Goal: Task Accomplishment & Management: Use online tool/utility

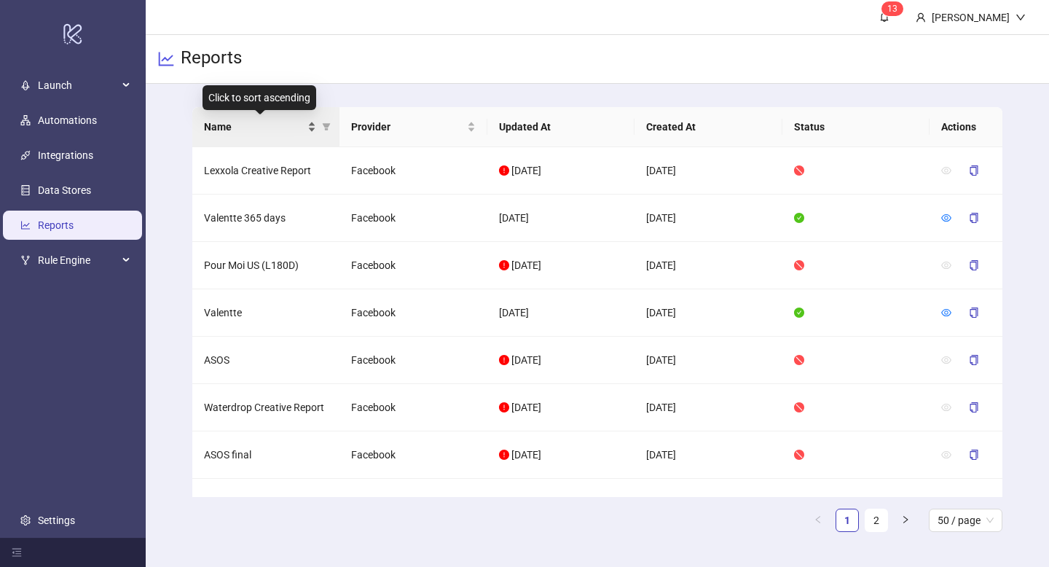
click at [309, 130] on div "Name" at bounding box center [260, 127] width 113 height 16
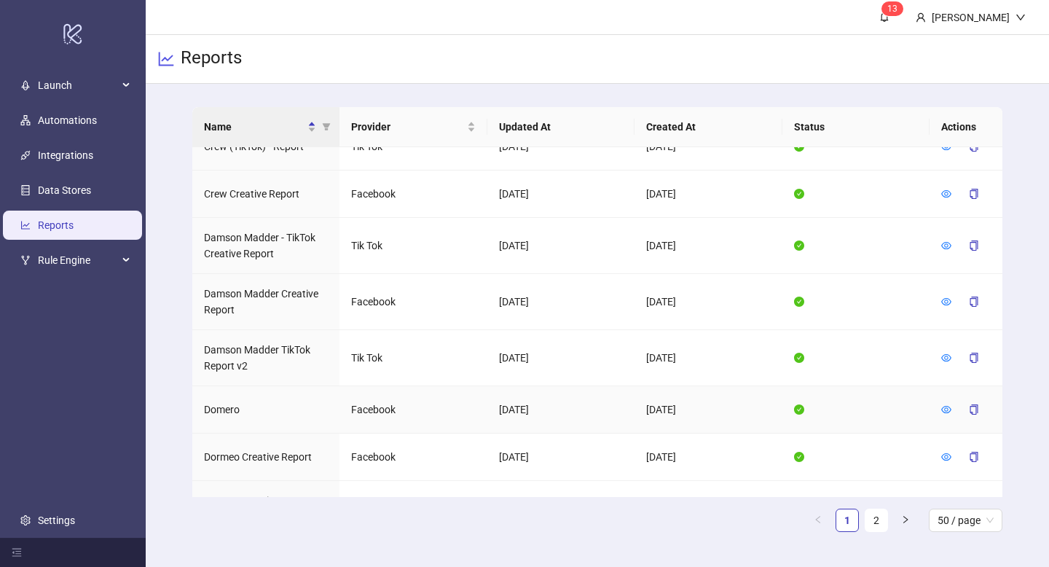
scroll to position [1172, 0]
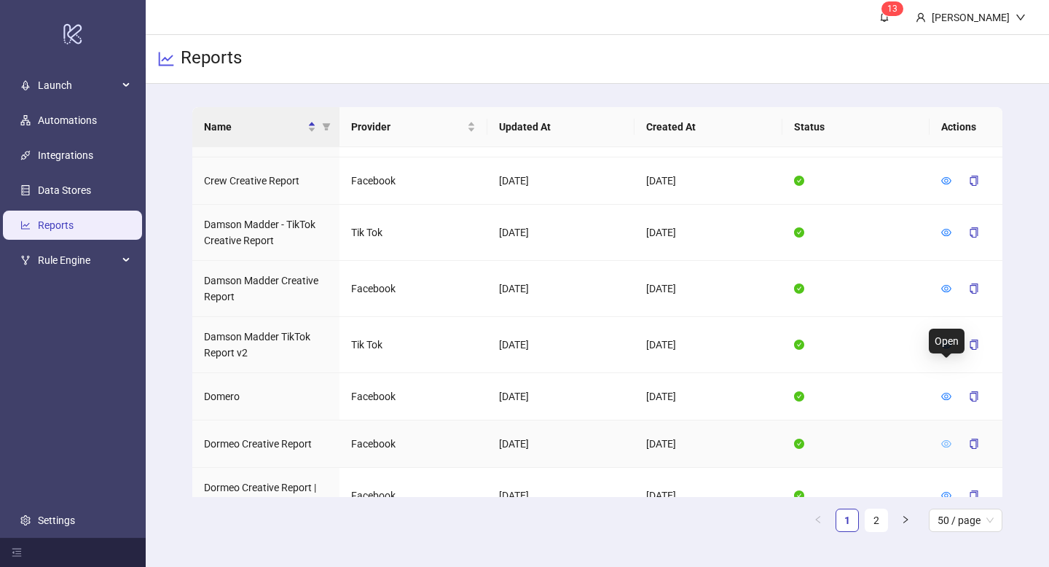
click at [946, 439] on icon "eye" at bounding box center [946, 444] width 10 height 10
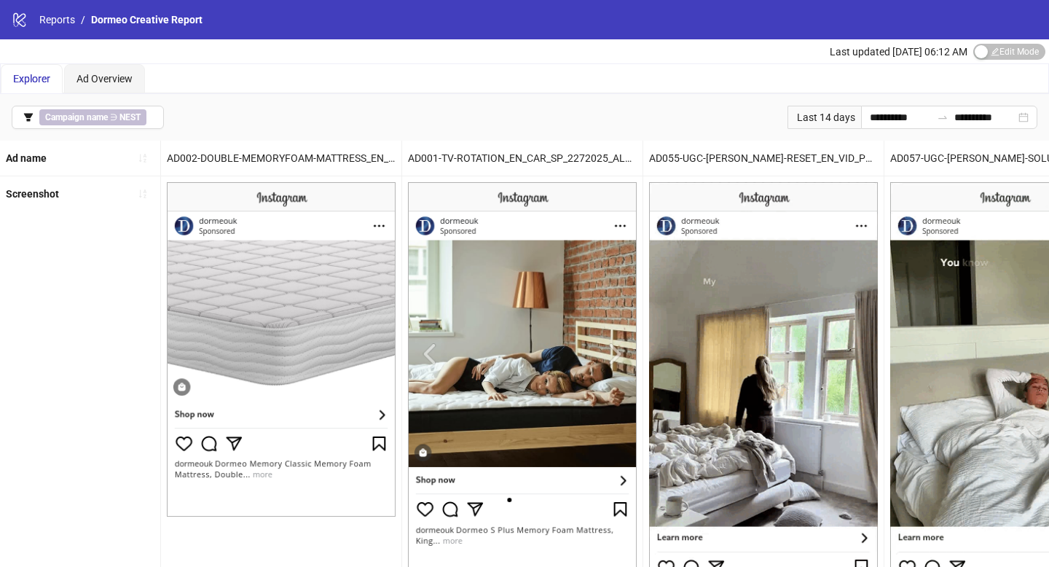
scroll to position [594, 0]
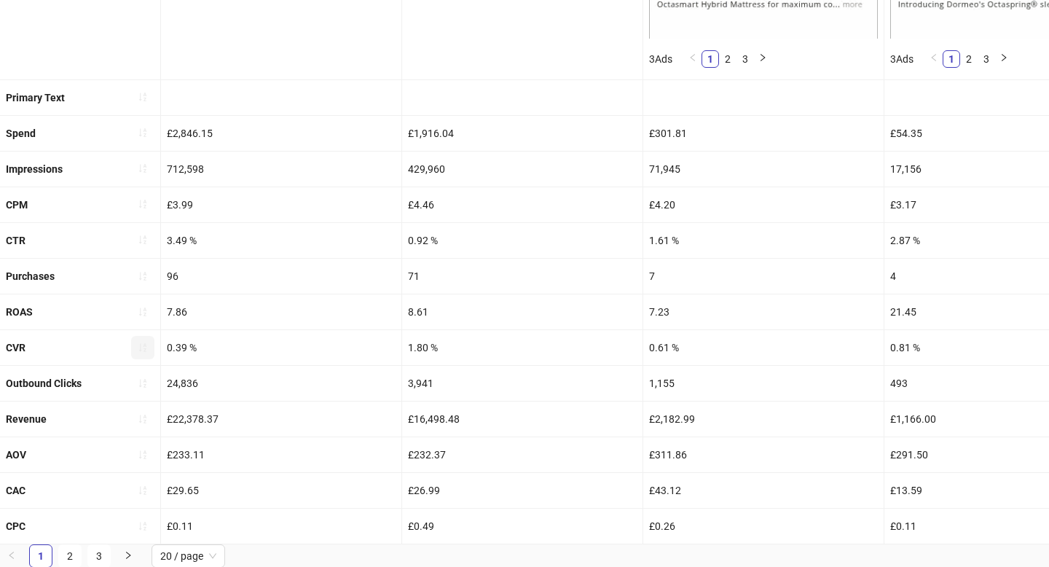
click at [142, 342] on icon "sort-ascending" at bounding box center [143, 347] width 10 height 10
click at [142, 342] on icon "loading" at bounding box center [142, 347] width 13 height 13
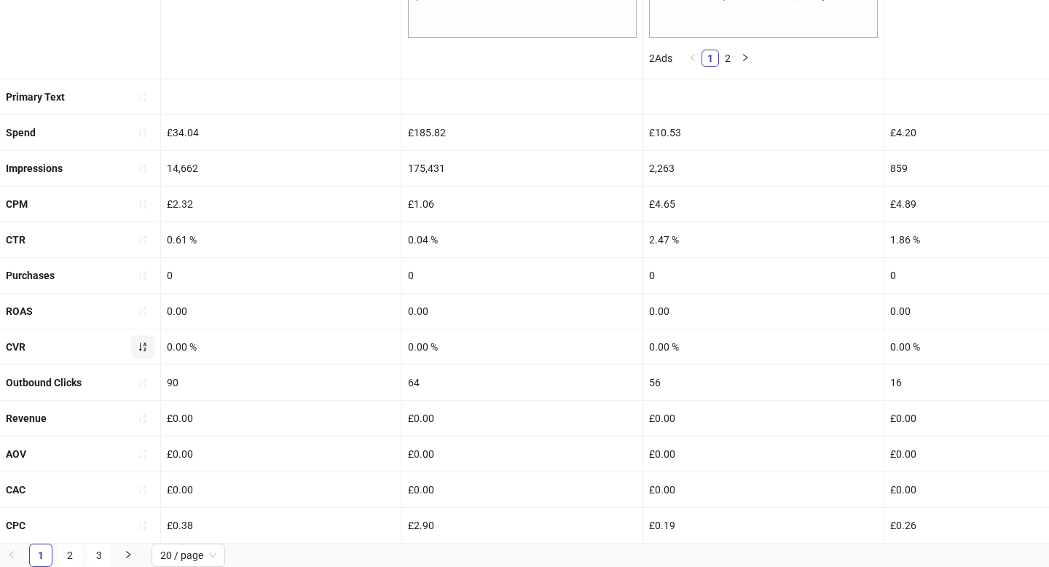
click at [142, 342] on icon "sort-ascending" at bounding box center [143, 347] width 10 height 10
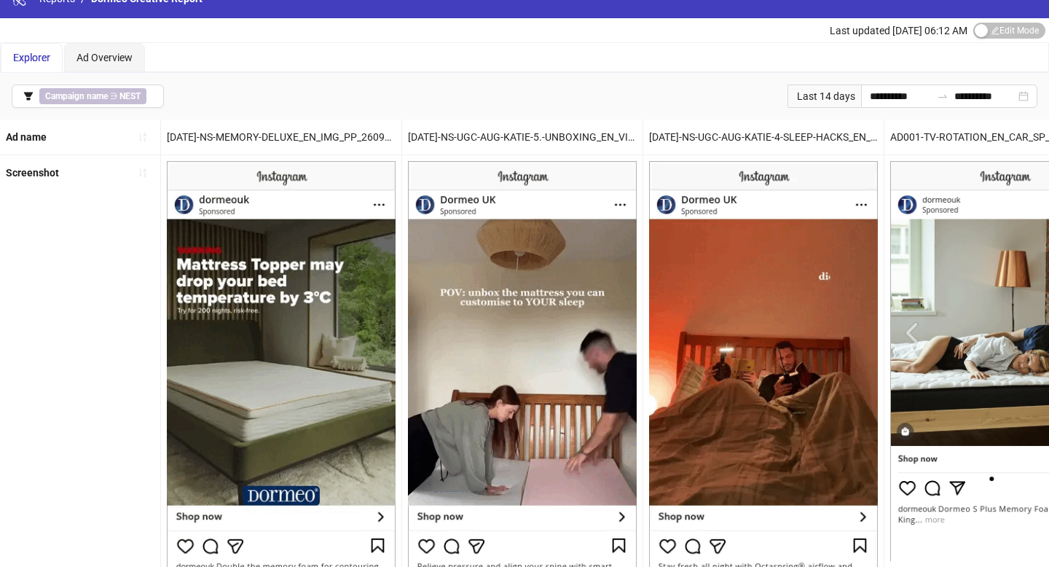
scroll to position [4, 0]
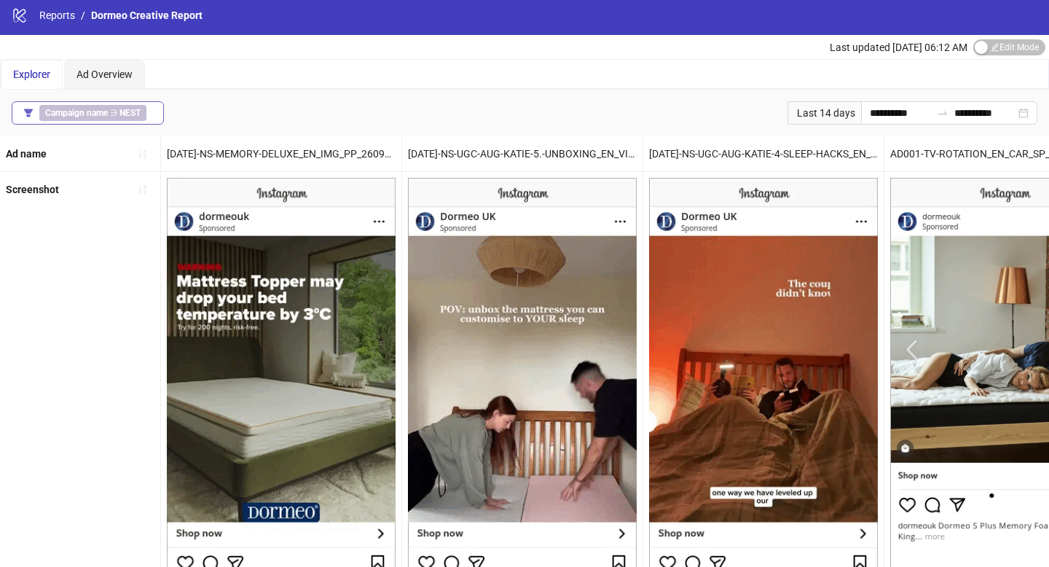
click at [154, 113] on button "Campaign name ∋ NEST" at bounding box center [88, 112] width 152 height 23
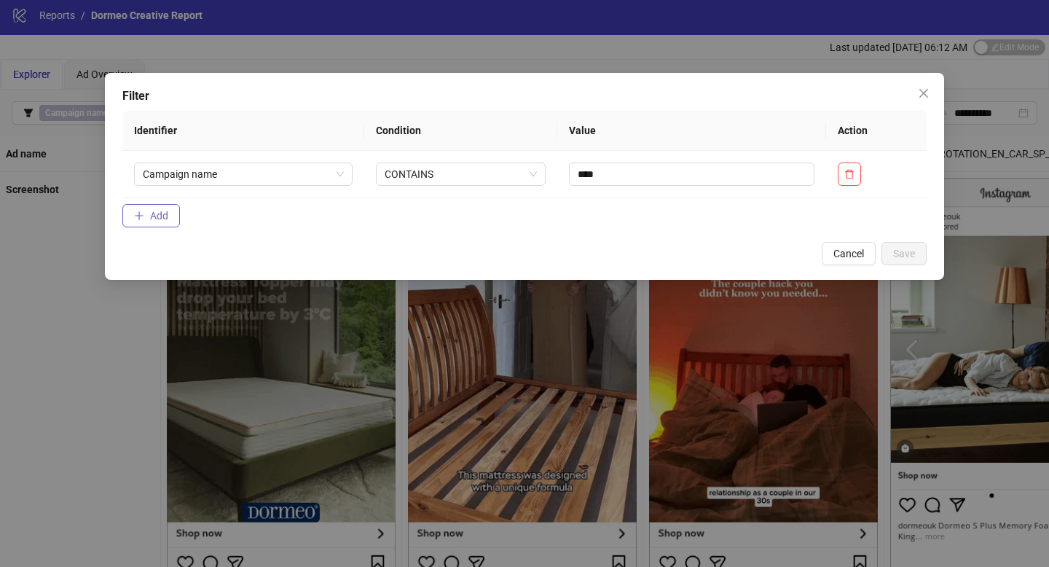
click at [166, 216] on span "Add" at bounding box center [159, 216] width 18 height 12
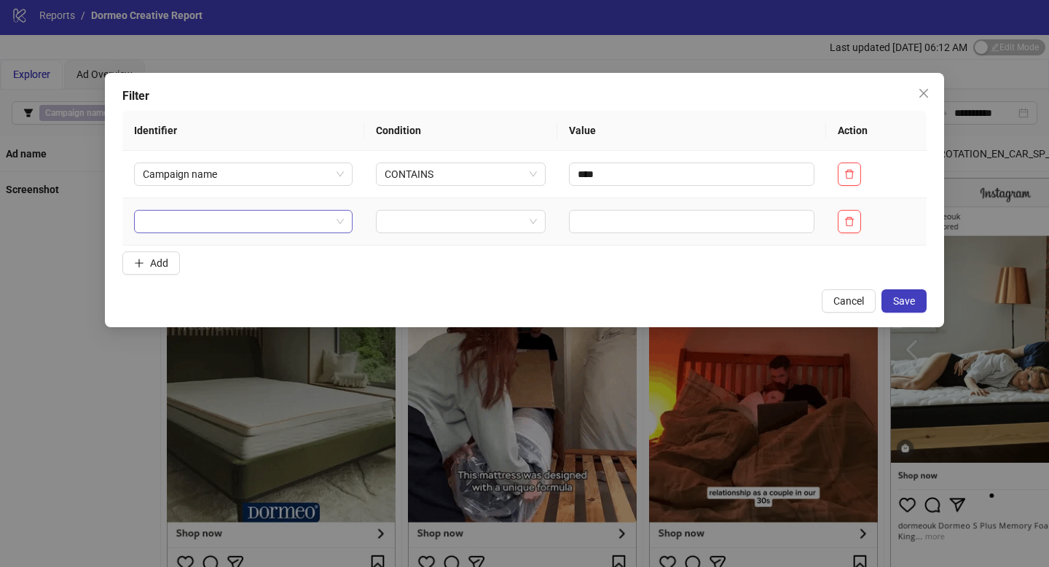
click at [200, 228] on input "search" at bounding box center [237, 222] width 188 height 22
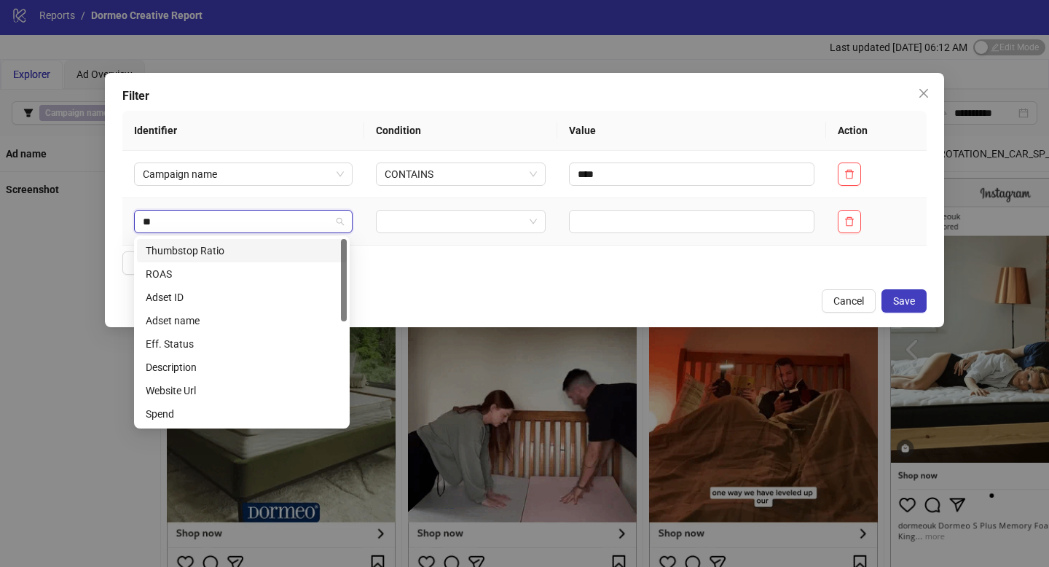
type input "***"
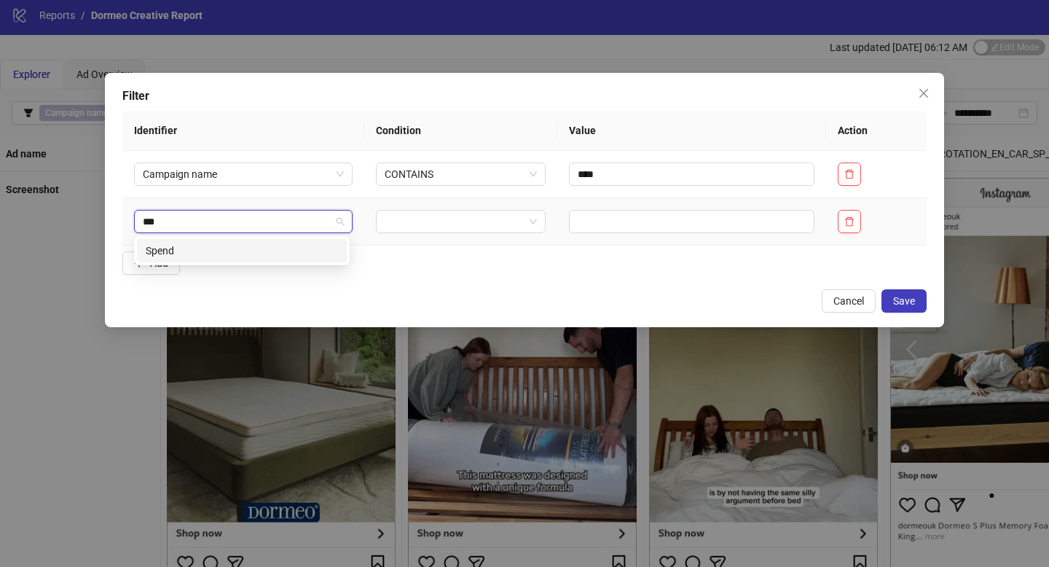
click at [215, 249] on div "Spend" at bounding box center [242, 251] width 192 height 16
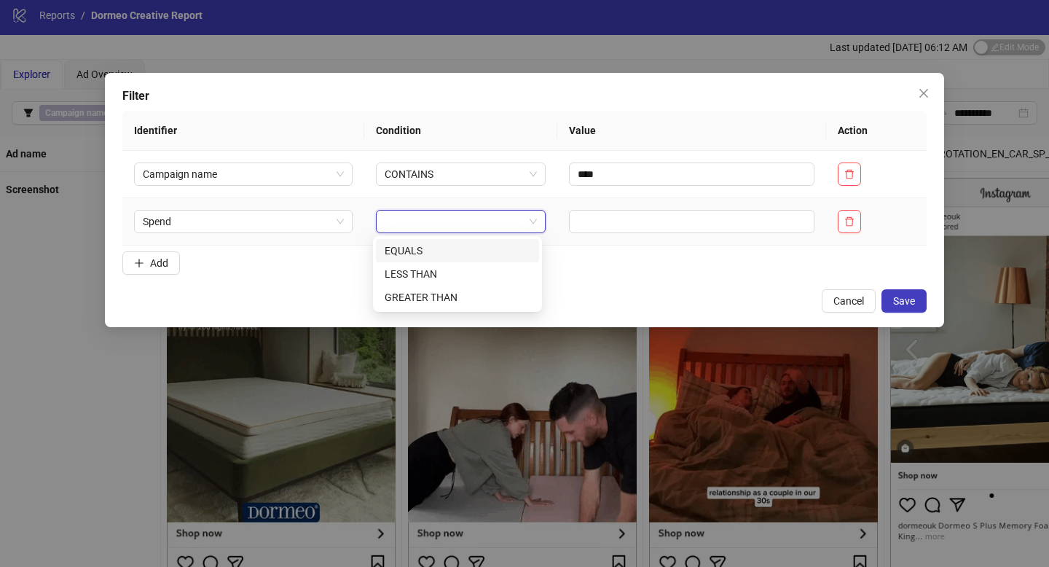
click at [428, 224] on input "search" at bounding box center [455, 222] width 140 height 22
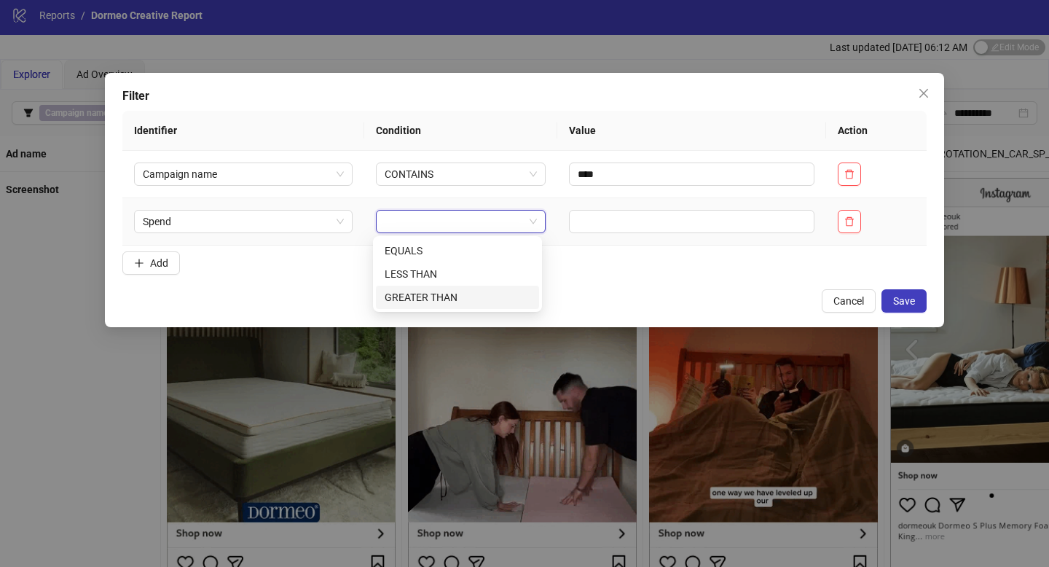
click at [444, 294] on div "GREATER THAN" at bounding box center [458, 297] width 146 height 16
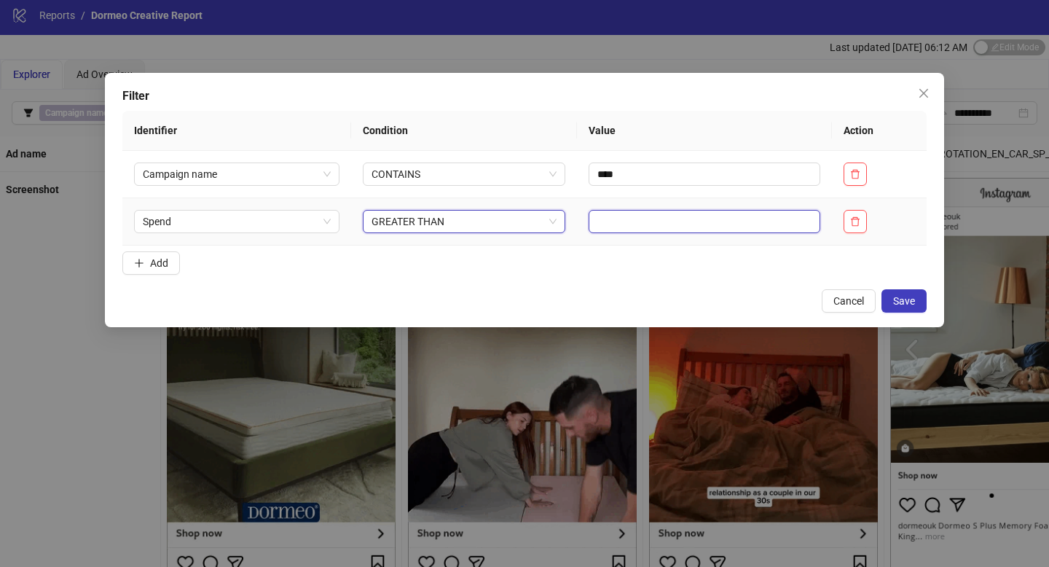
click at [614, 219] on input "text" at bounding box center [705, 221] width 232 height 23
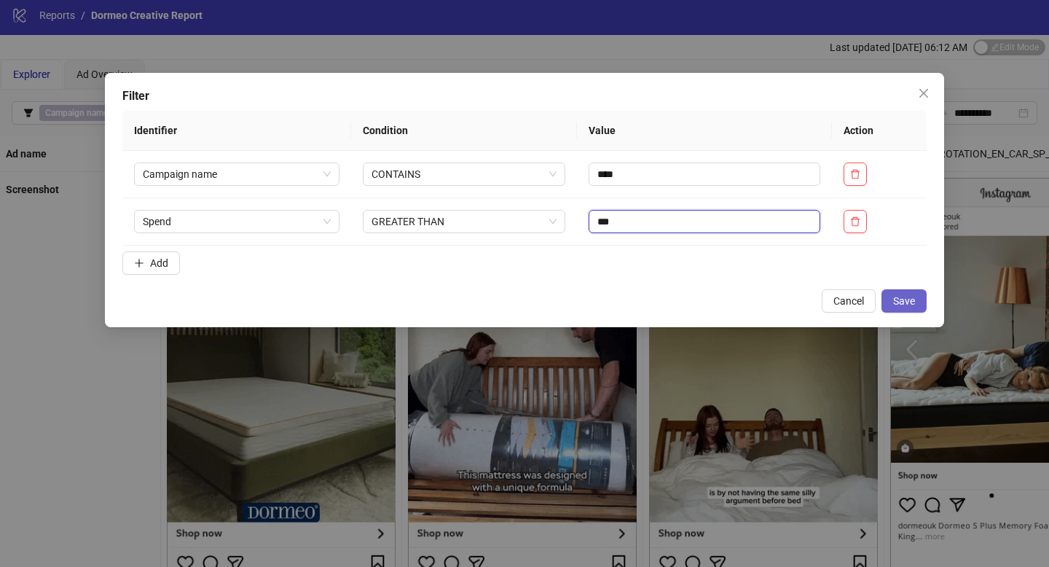
type input "***"
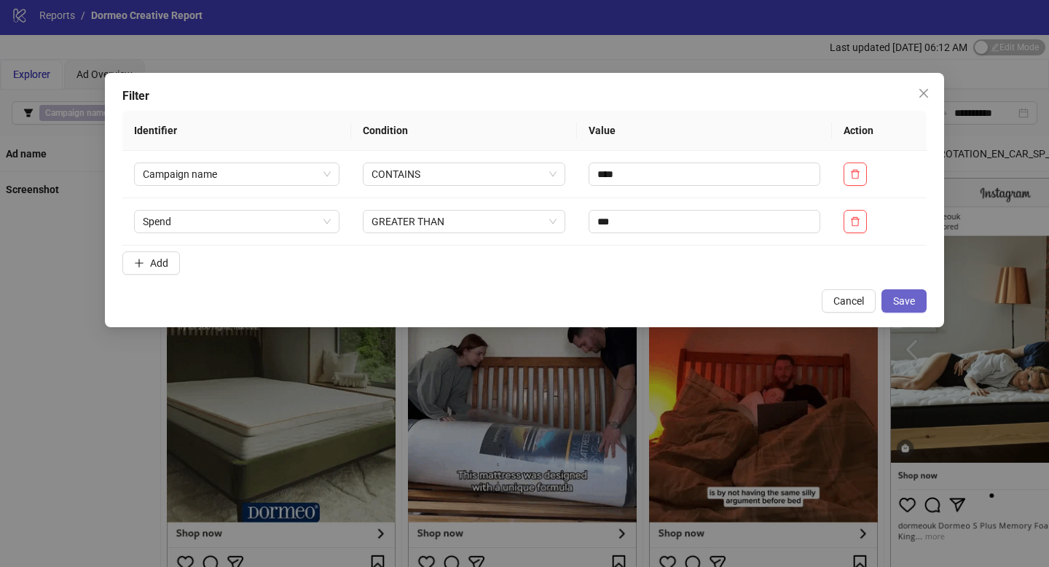
click at [906, 295] on span "Save" at bounding box center [904, 301] width 22 height 12
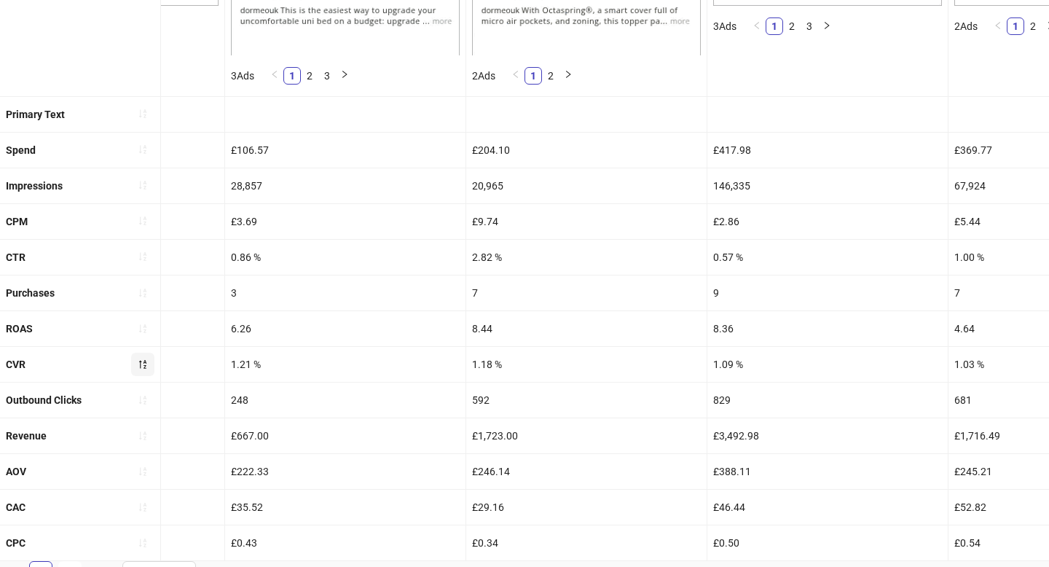
scroll to position [594, 0]
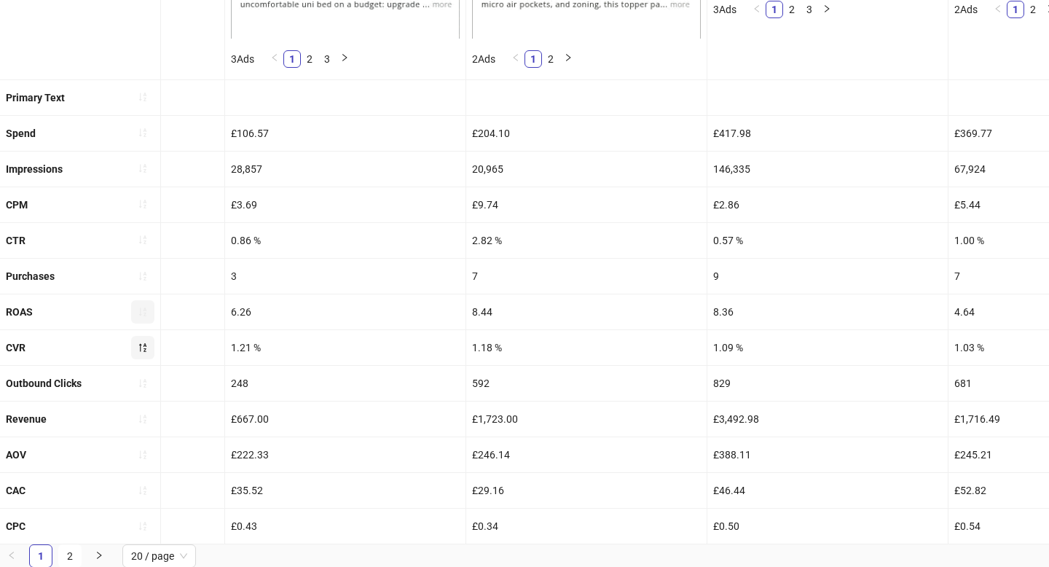
click at [145, 311] on icon "sort-ascending" at bounding box center [142, 311] width 7 height 9
click at [145, 311] on icon "loading" at bounding box center [142, 311] width 13 height 13
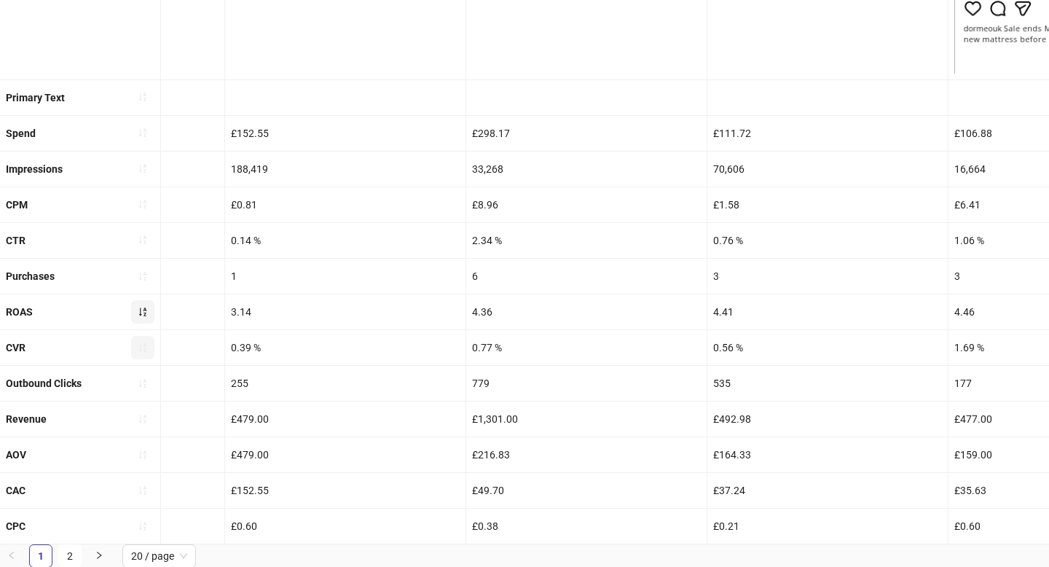
click at [145, 311] on icon "sort-ascending" at bounding box center [142, 311] width 7 height 9
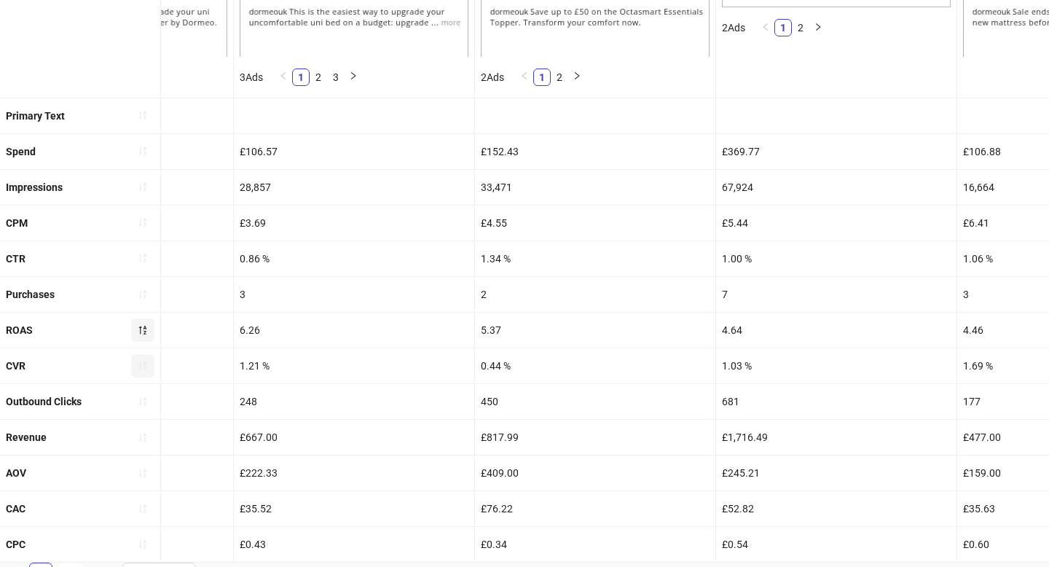
scroll to position [565, 0]
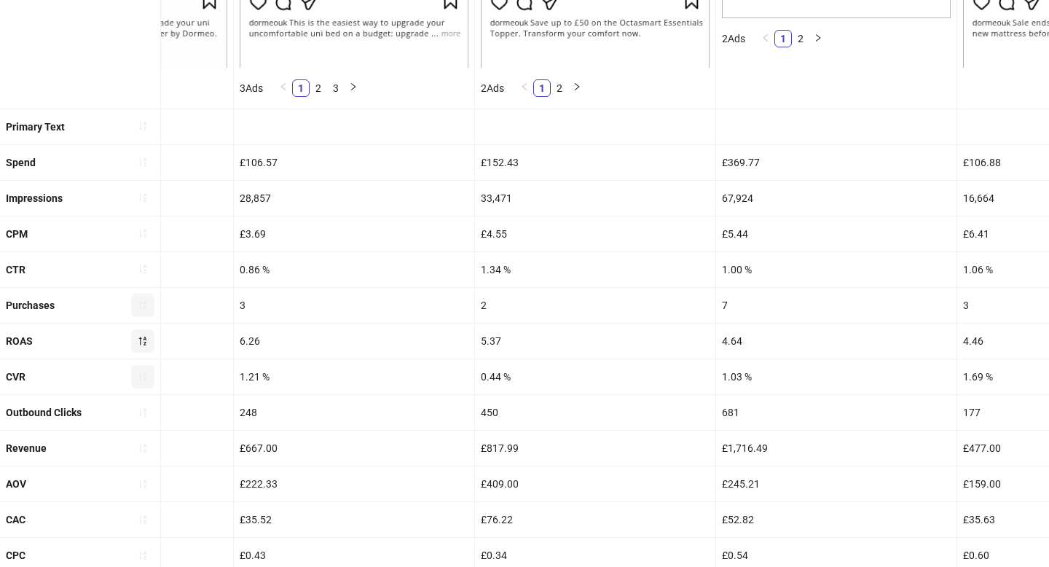
click at [147, 301] on icon "sort-ascending" at bounding box center [143, 305] width 10 height 10
click at [147, 301] on span "button" at bounding box center [143, 305] width 10 height 12
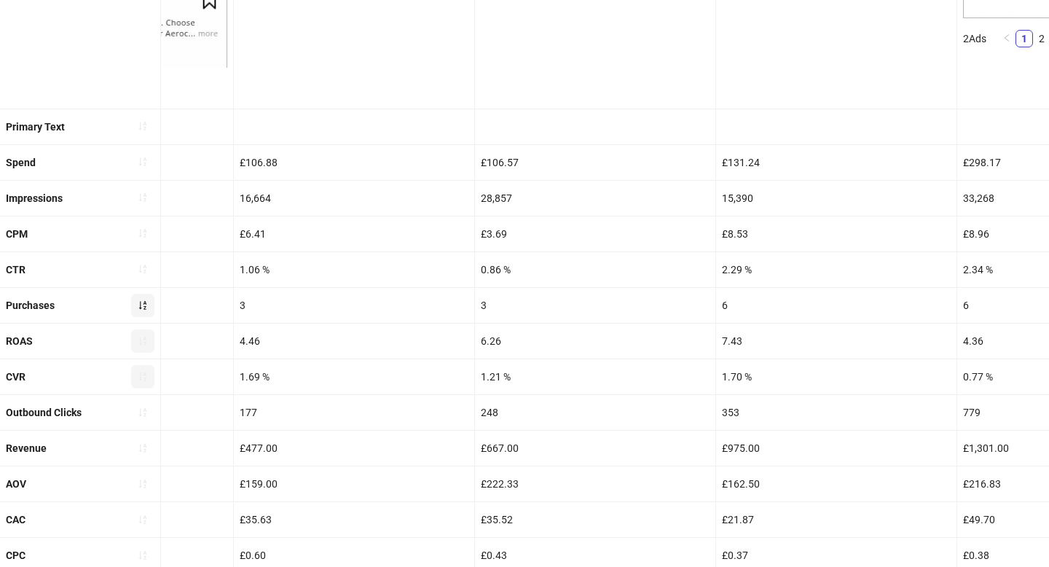
click at [147, 301] on icon "sort-ascending" at bounding box center [143, 305] width 10 height 10
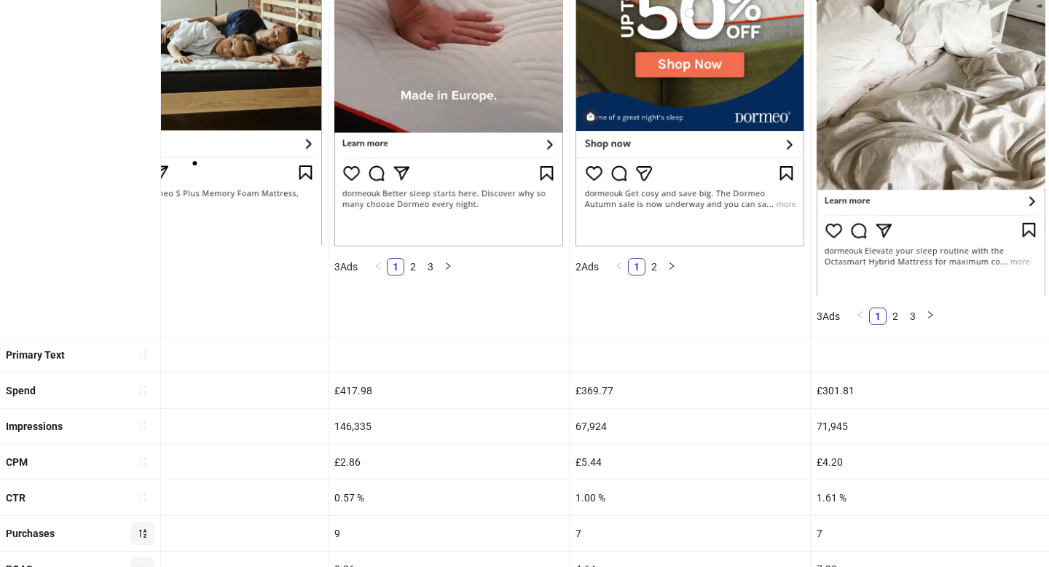
scroll to position [0, 0]
